Goal: Task Accomplishment & Management: Use online tool/utility

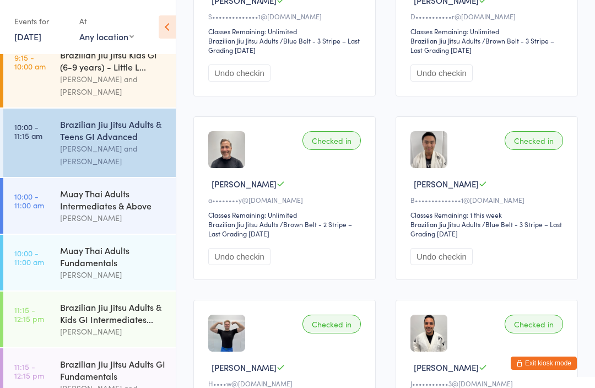
scroll to position [257, 0]
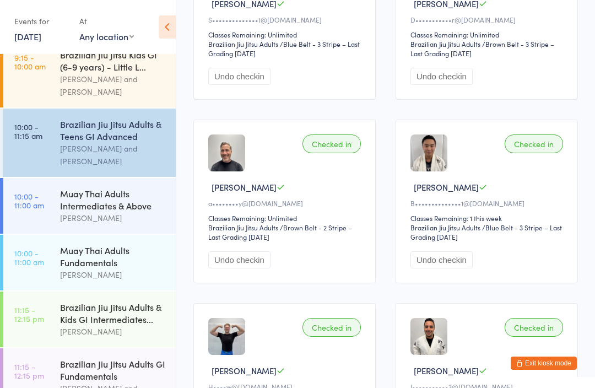
click at [130, 316] on div "Brazilian Jiu Jitsu Adults & Kids GI Intermediates..." at bounding box center [113, 313] width 106 height 24
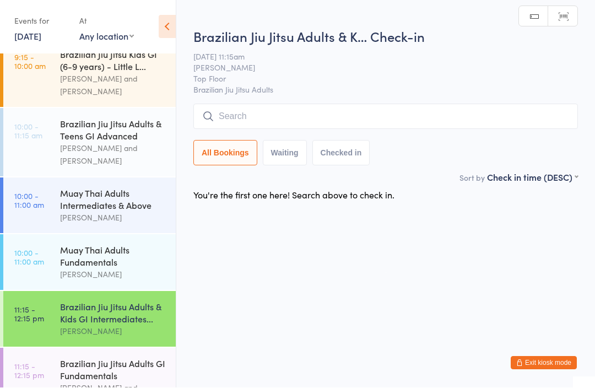
click at [351, 118] on input "search" at bounding box center [385, 116] width 385 height 25
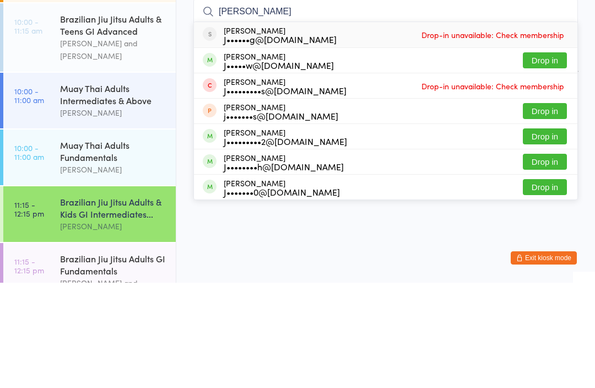
type input "[PERSON_NAME]"
click at [287, 166] on div "J•••••w@[DOMAIN_NAME]" at bounding box center [279, 170] width 110 height 9
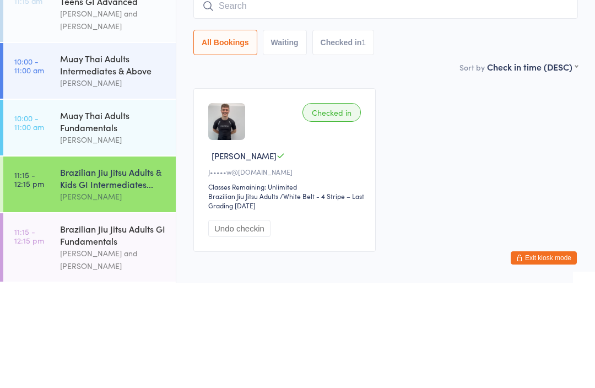
scroll to position [294, 0]
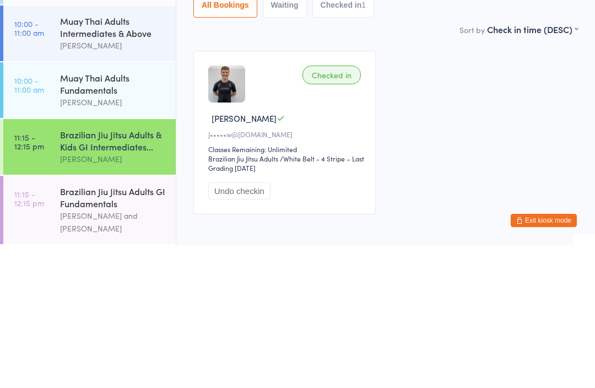
click at [123, 271] on div "Brazilian Jiu Jitsu Adults & Kids GI Intermediates..." at bounding box center [113, 283] width 106 height 24
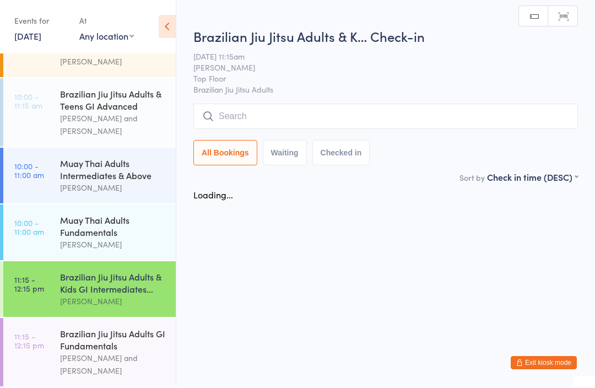
scroll to position [1, 0]
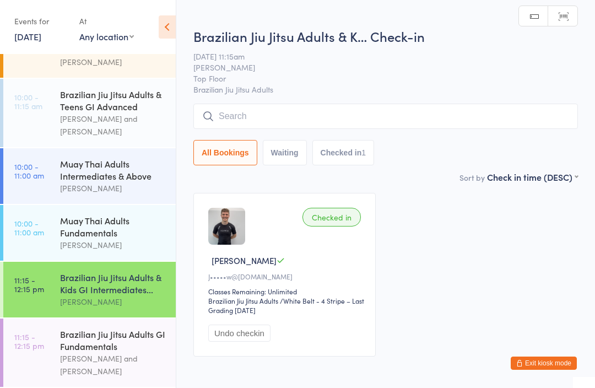
click at [265, 110] on input "search" at bounding box center [385, 116] width 385 height 25
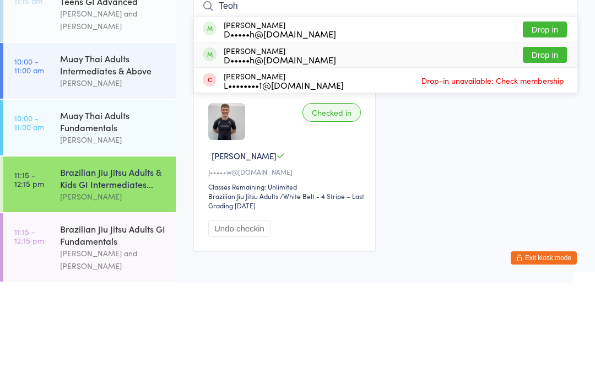
type input "Teoh"
click at [309, 160] on div "D•••••h@[DOMAIN_NAME]" at bounding box center [280, 164] width 112 height 9
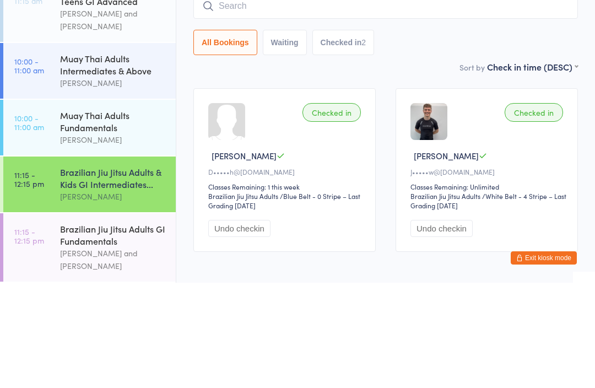
click at [432, 135] on div "All Bookings Waiting Checked in 2" at bounding box center [385, 147] width 385 height 25
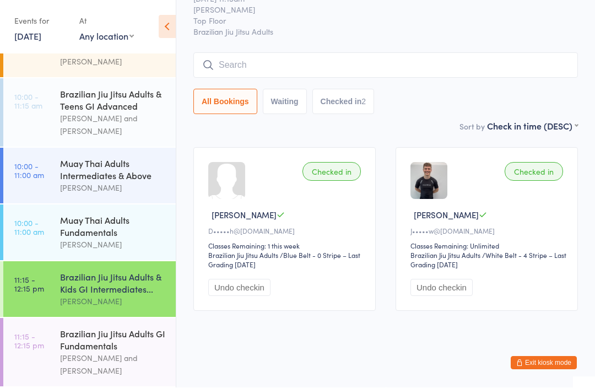
click at [49, 342] on link "11:15 - 12:15 pm Brazilian Jiu Jitsu Adults GI Fundamentals [PERSON_NAME] and […" at bounding box center [89, 353] width 172 height 68
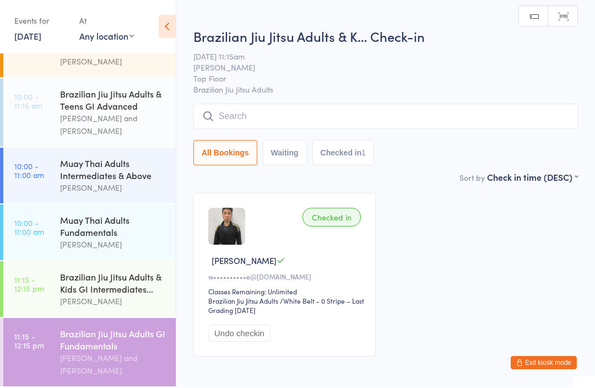
scroll to position [1, 0]
click at [45, 280] on link "11:15 - 12:15 pm Brazilian Jiu Jitsu Adults & Kids GI Intermediates... Thiago O…" at bounding box center [89, 290] width 172 height 56
